Goal: Use online tool/utility: Utilize a website feature to perform a specific function

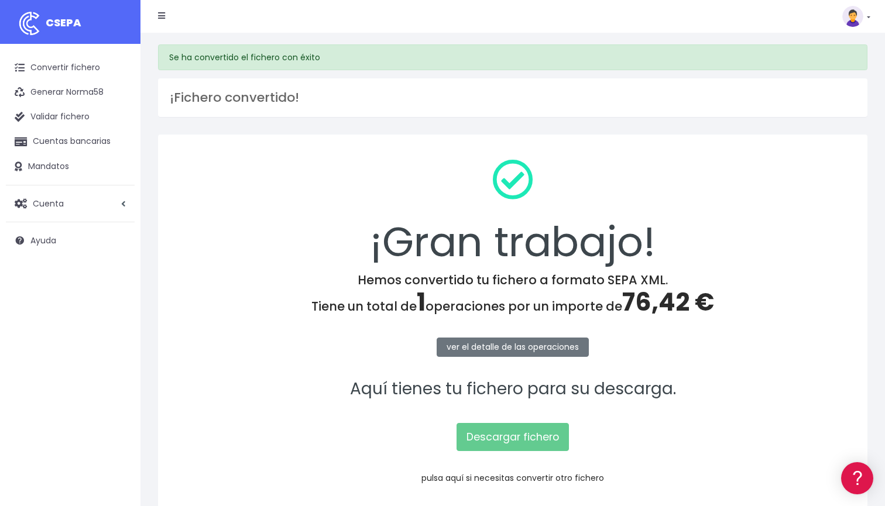
click at [498, 475] on link "pulsa aquí si necesitas convertir otro fichero" at bounding box center [513, 478] width 183 height 12
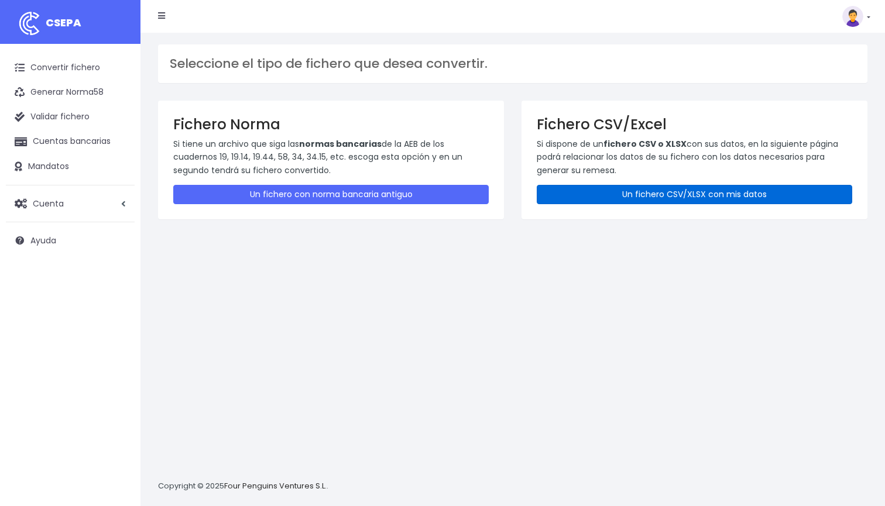
click at [675, 192] on link "Un fichero CSV/XLSX con mis datos" at bounding box center [695, 194] width 316 height 19
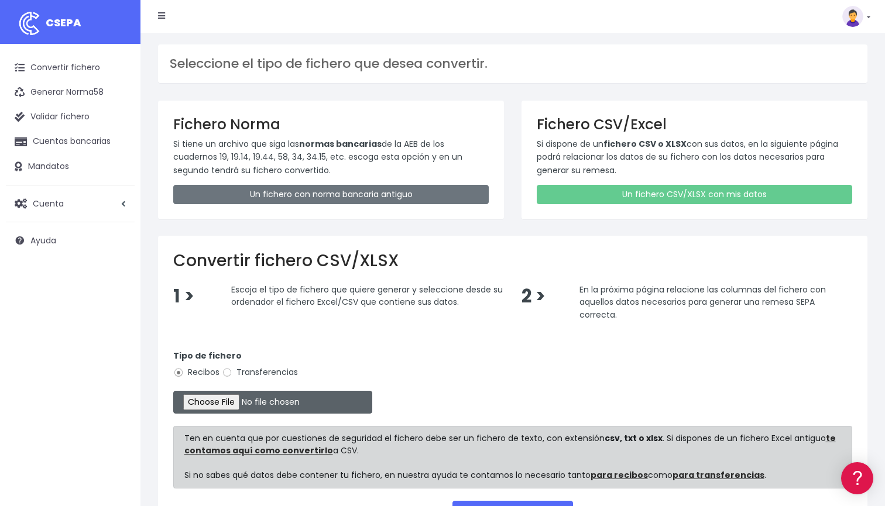
click at [207, 402] on input "file" at bounding box center [272, 402] width 199 height 23
type input "C:\fakepath\ DOMICILIACION SOLARIS AGOSTO 13 2025.xlsx"
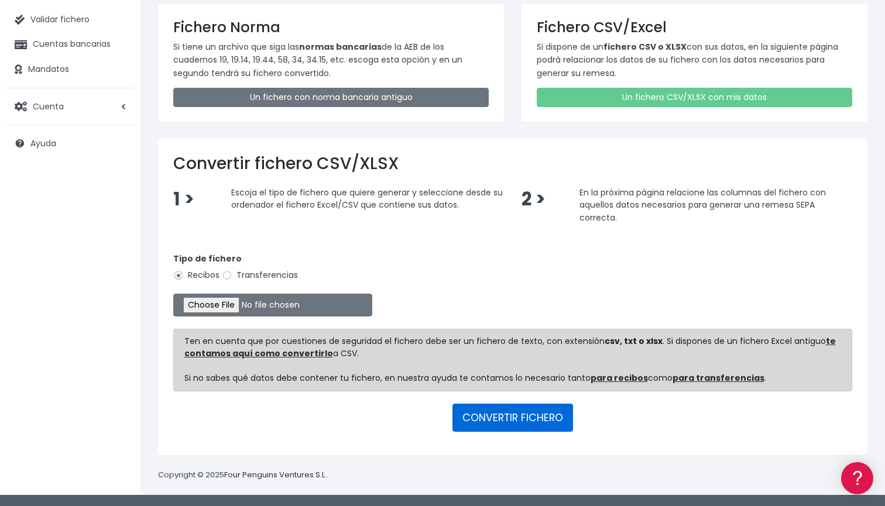
scroll to position [95, 0]
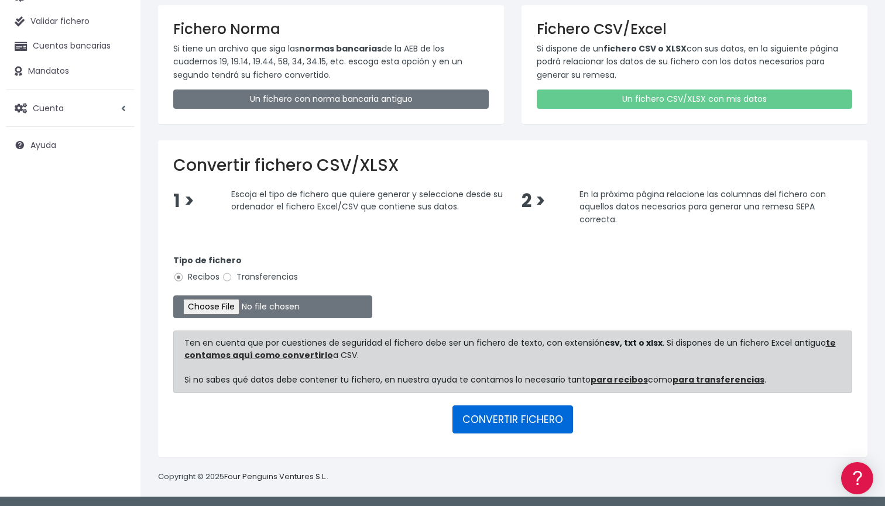
click at [543, 425] on button "CONVERTIR FICHERO" at bounding box center [513, 420] width 121 height 28
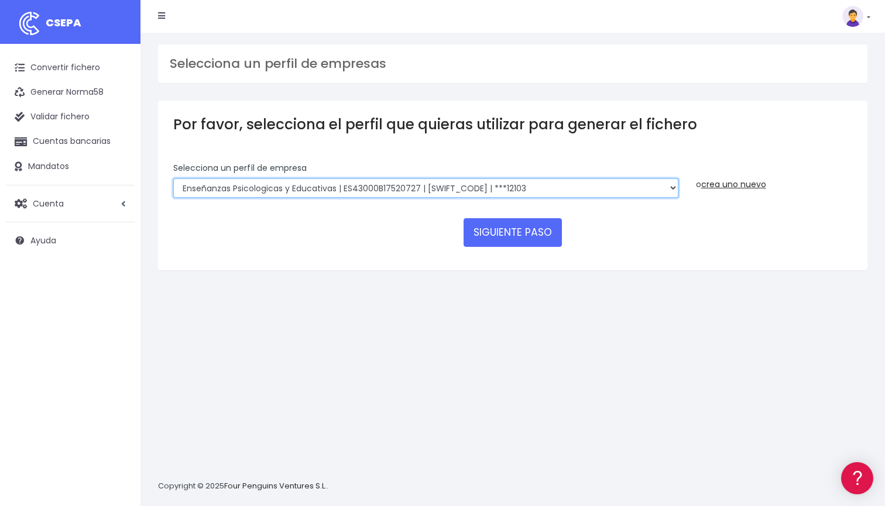
select select "2396"
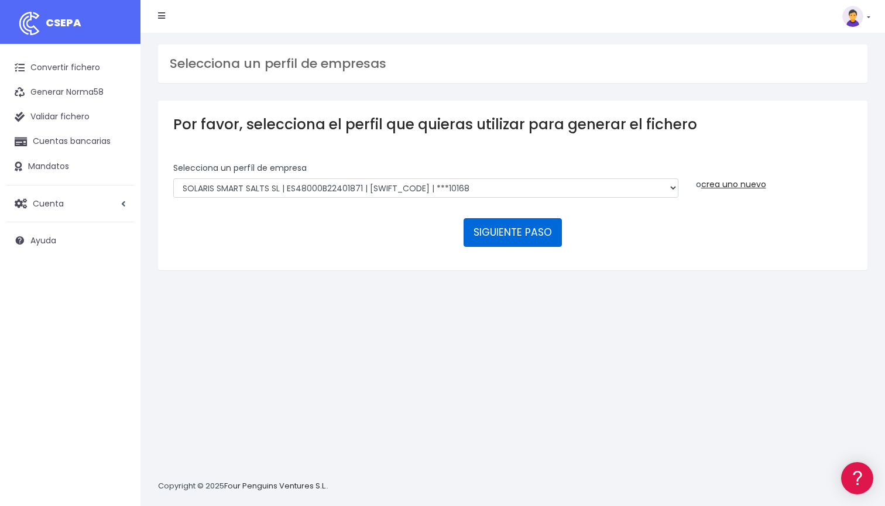
click at [496, 239] on button "SIGUIENTE PASO" at bounding box center [513, 232] width 98 height 28
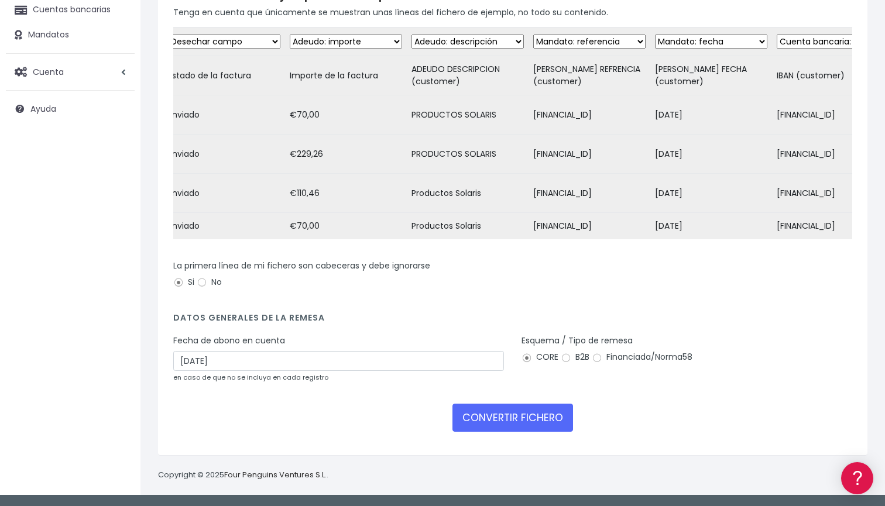
scroll to position [129, 0]
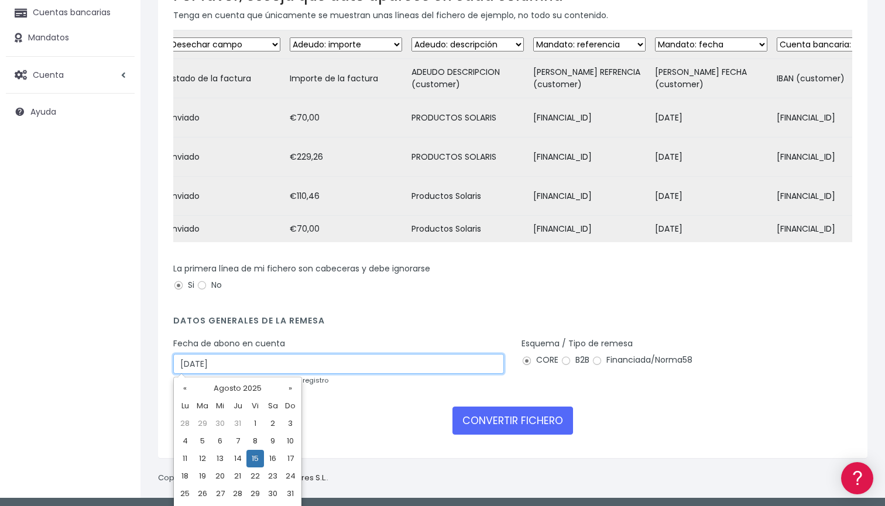
click at [326, 370] on input "15/08/2025" at bounding box center [338, 364] width 331 height 20
click at [379, 423] on div "CONVERTIR FICHERO" at bounding box center [512, 421] width 679 height 28
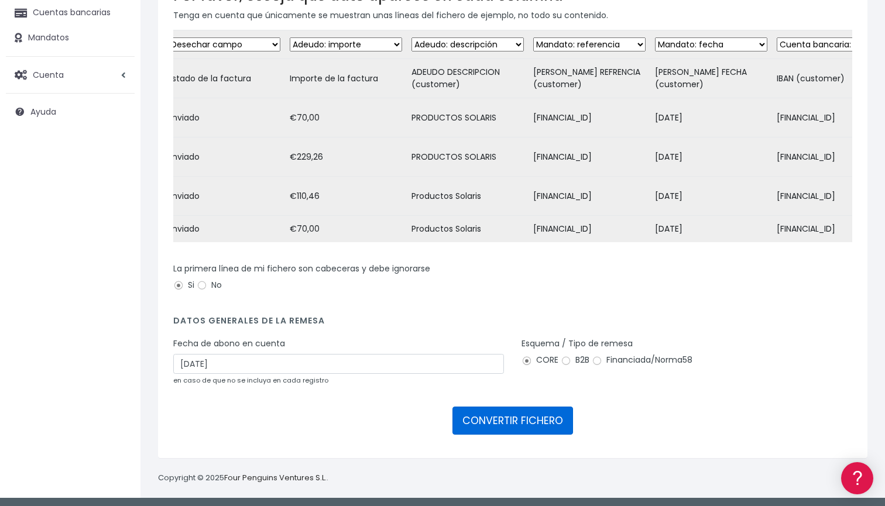
click at [514, 426] on button "CONVERTIR FICHERO" at bounding box center [513, 421] width 121 height 28
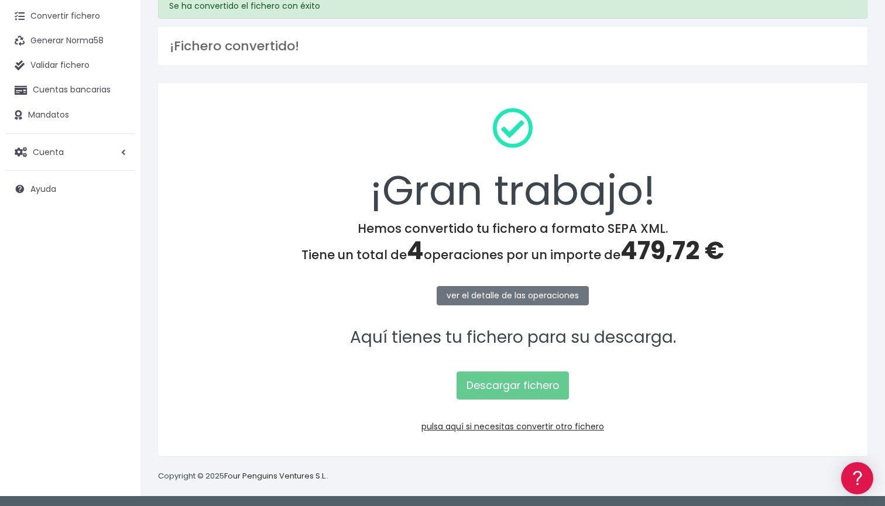
scroll to position [51, 0]
click at [515, 388] on link "Descargar fichero" at bounding box center [513, 386] width 112 height 28
